Goal: Information Seeking & Learning: Understand process/instructions

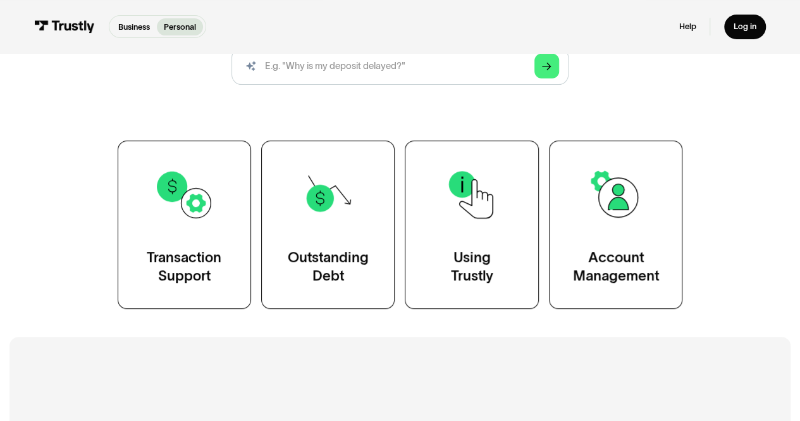
scroll to position [161, 0]
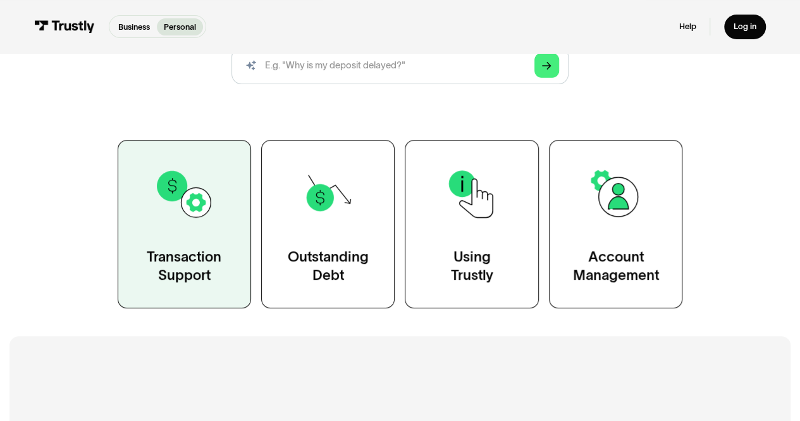
click at [191, 237] on link "Transaction Support" at bounding box center [184, 224] width 133 height 168
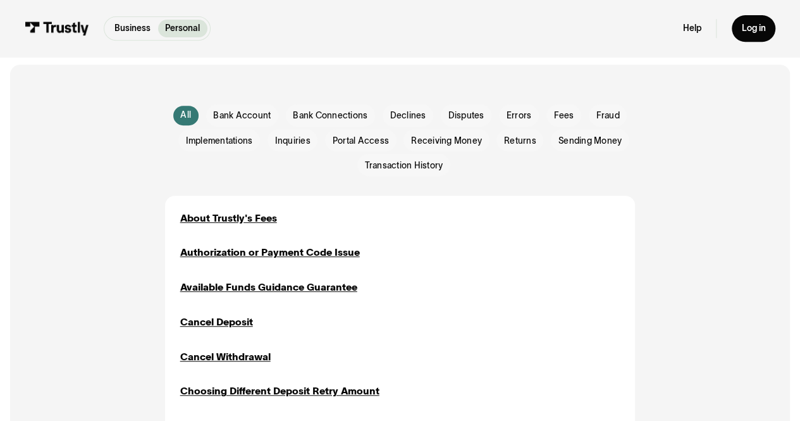
scroll to position [263, 0]
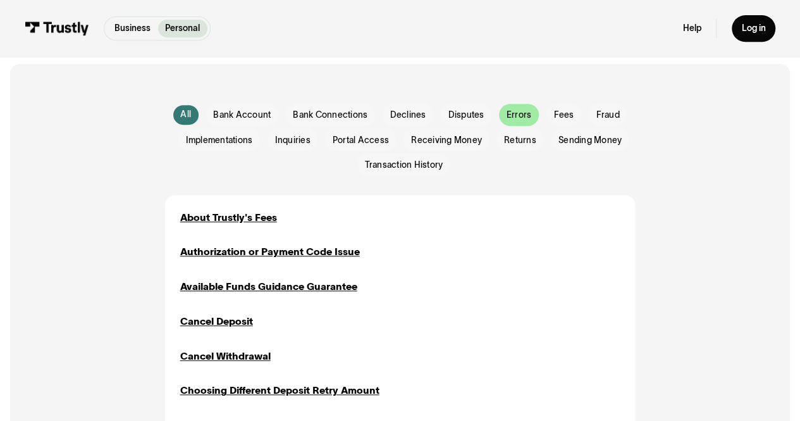
click at [516, 117] on span "Errors" at bounding box center [519, 115] width 25 height 13
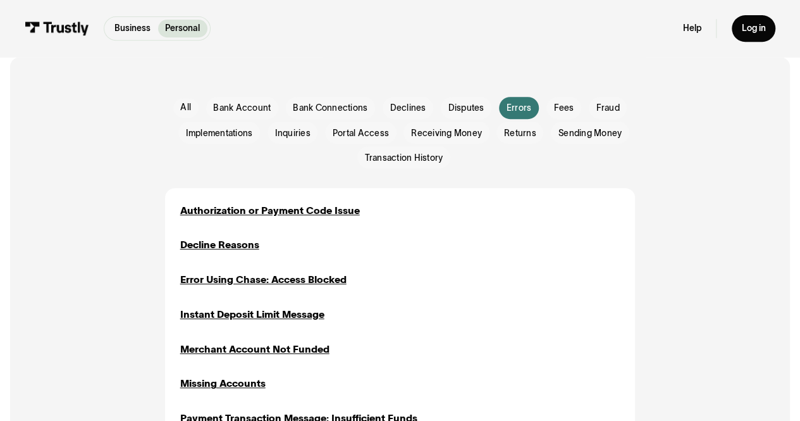
scroll to position [269, 0]
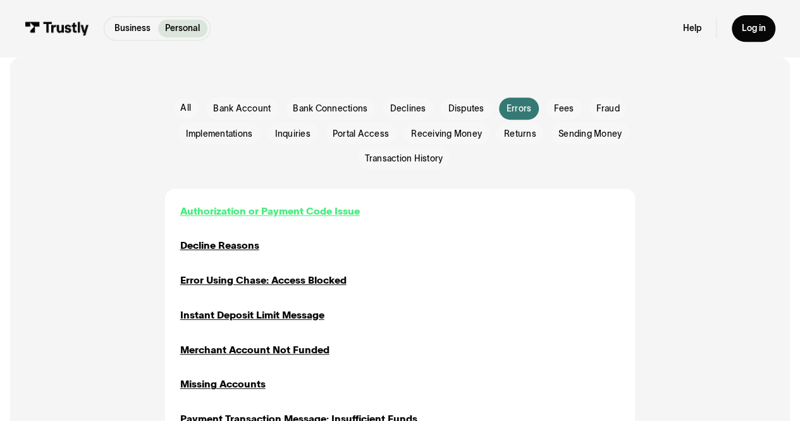
click at [294, 214] on div "Authorization or Payment Code Issue" at bounding box center [270, 211] width 180 height 15
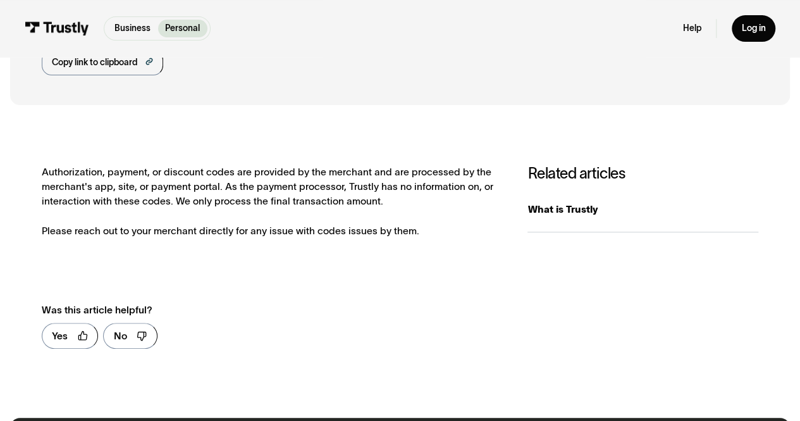
scroll to position [145, 0]
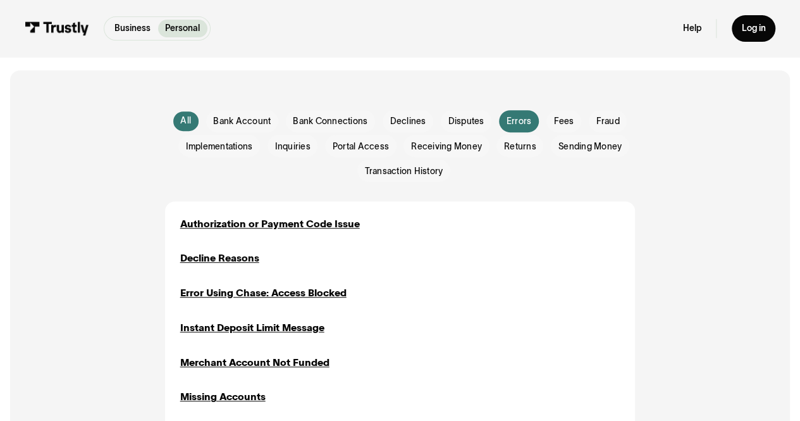
scroll to position [256, 0]
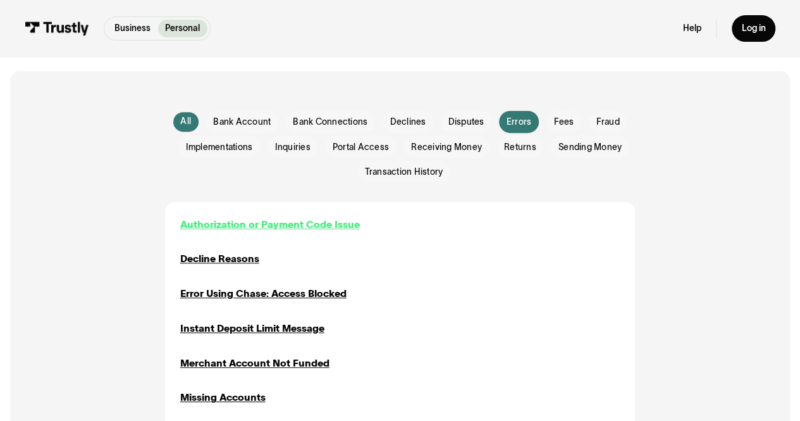
click at [252, 227] on div "Authorization or Payment Code Issue" at bounding box center [270, 224] width 180 height 15
